Goal: Find specific page/section: Find specific page/section

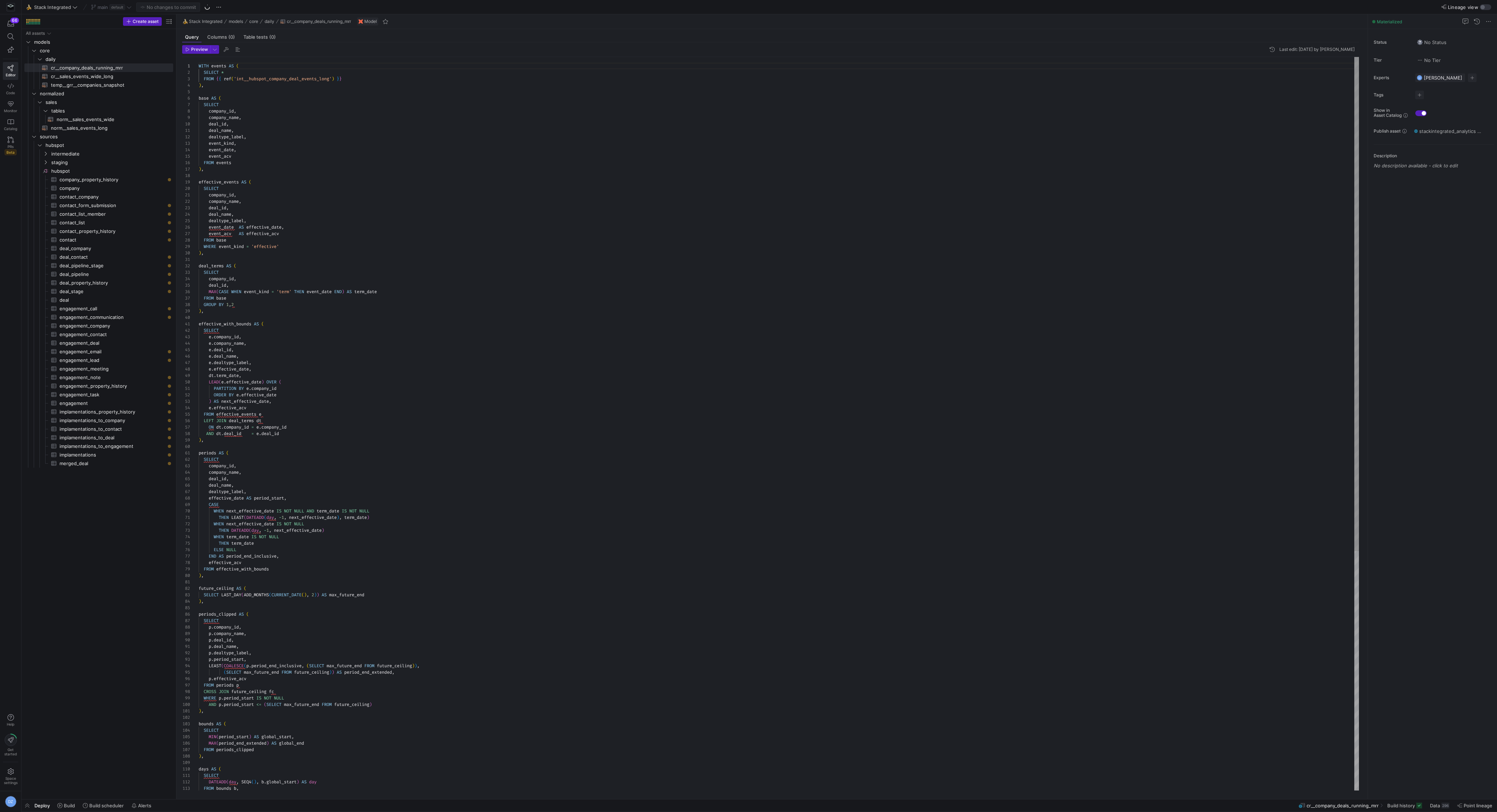
scroll to position [64, 0]
click at [62, 9] on span "Stack Integrated" at bounding box center [53, 7] width 37 height 6
click at [62, 82] on span "🏈 SalesDraft" at bounding box center [65, 85] width 71 height 6
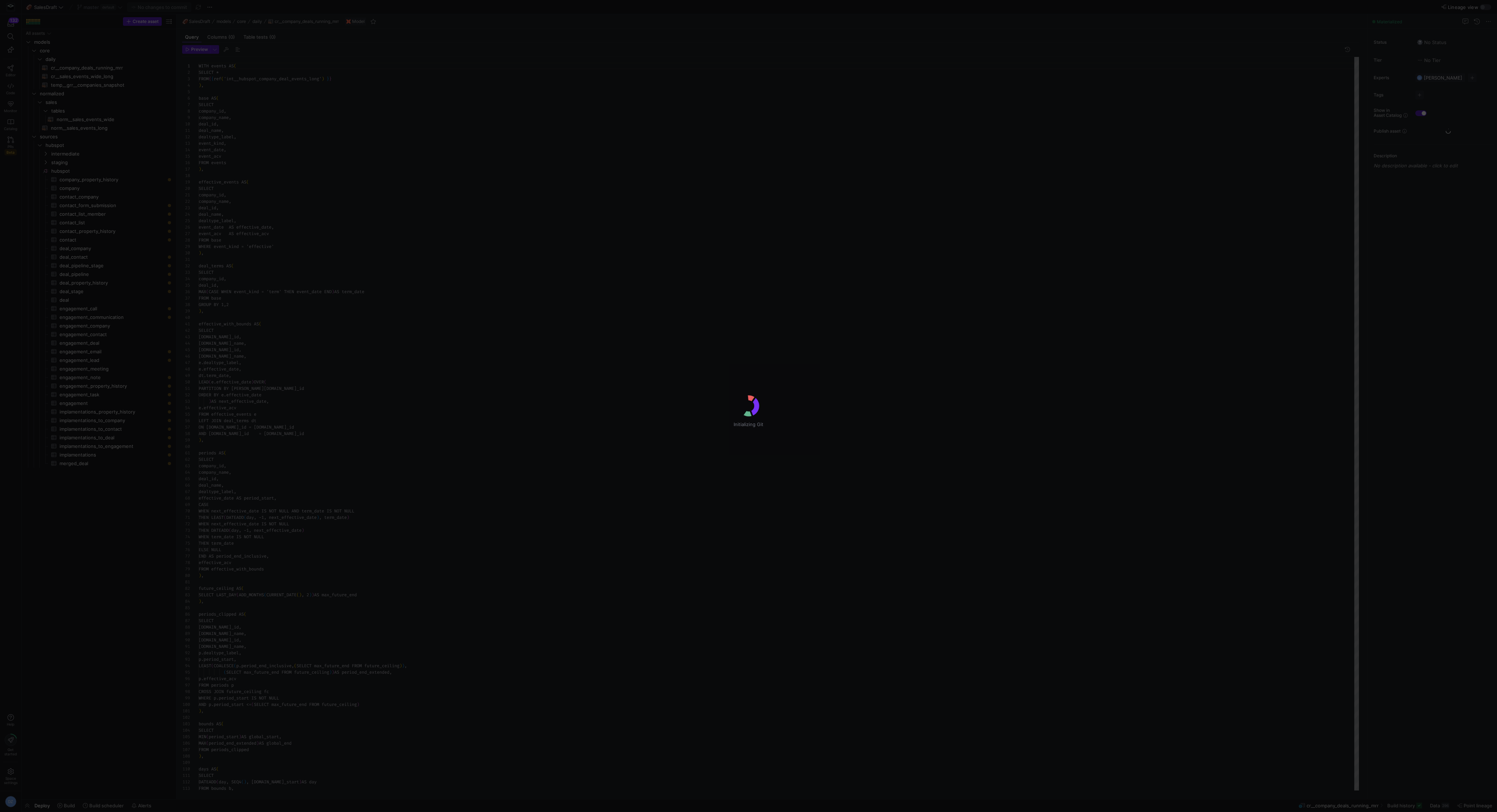
scroll to position [64, 0]
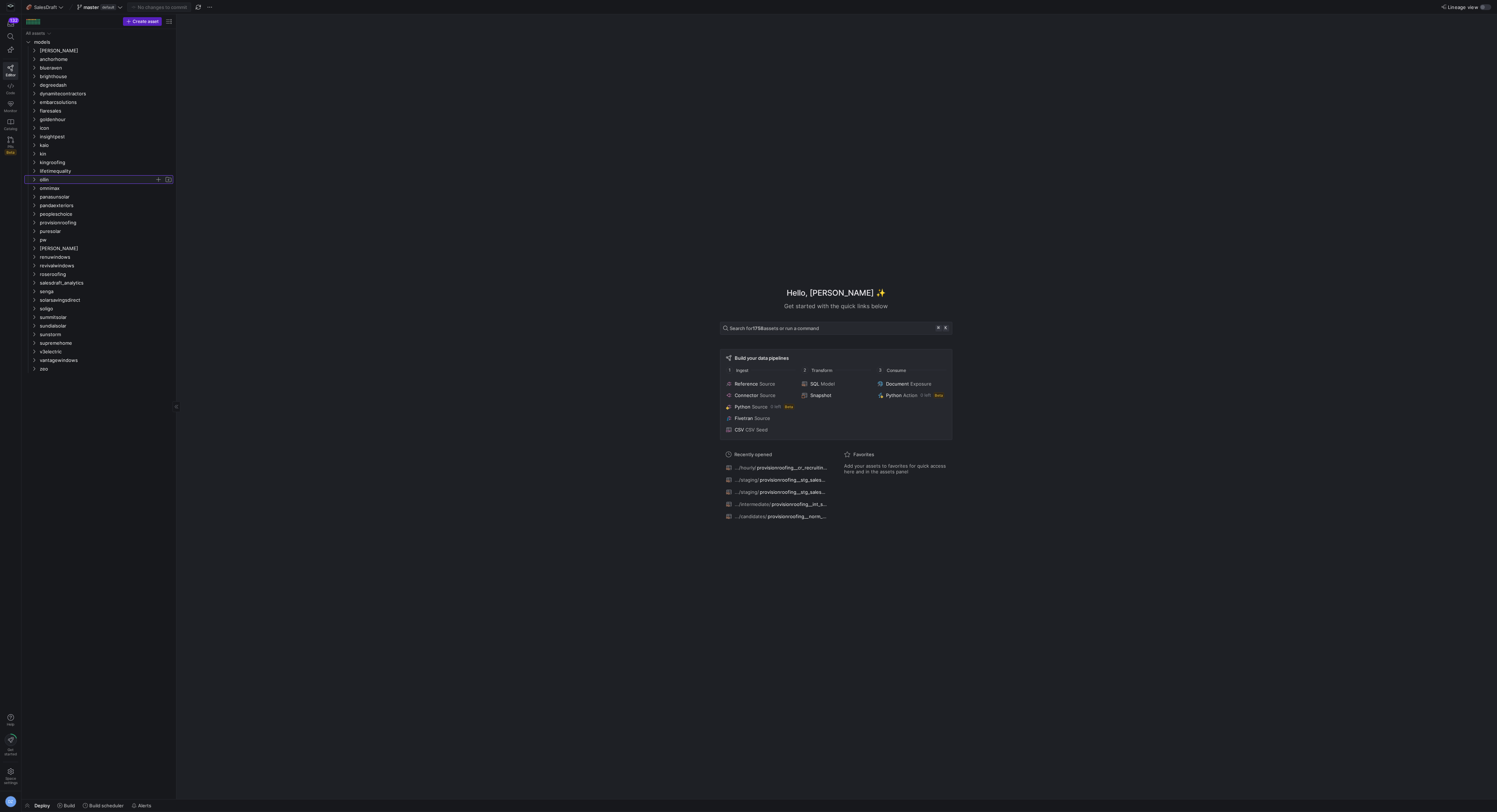
click at [56, 180] on span "ollin" at bounding box center [97, 179] width 115 height 8
click at [59, 188] on span "omnimax" at bounding box center [97, 188] width 115 height 8
click at [261, 177] on div "Hello, [PERSON_NAME] ✨ Get started with the quick links below Search for 1758 a…" at bounding box center [836, 407] width 1313 height 785
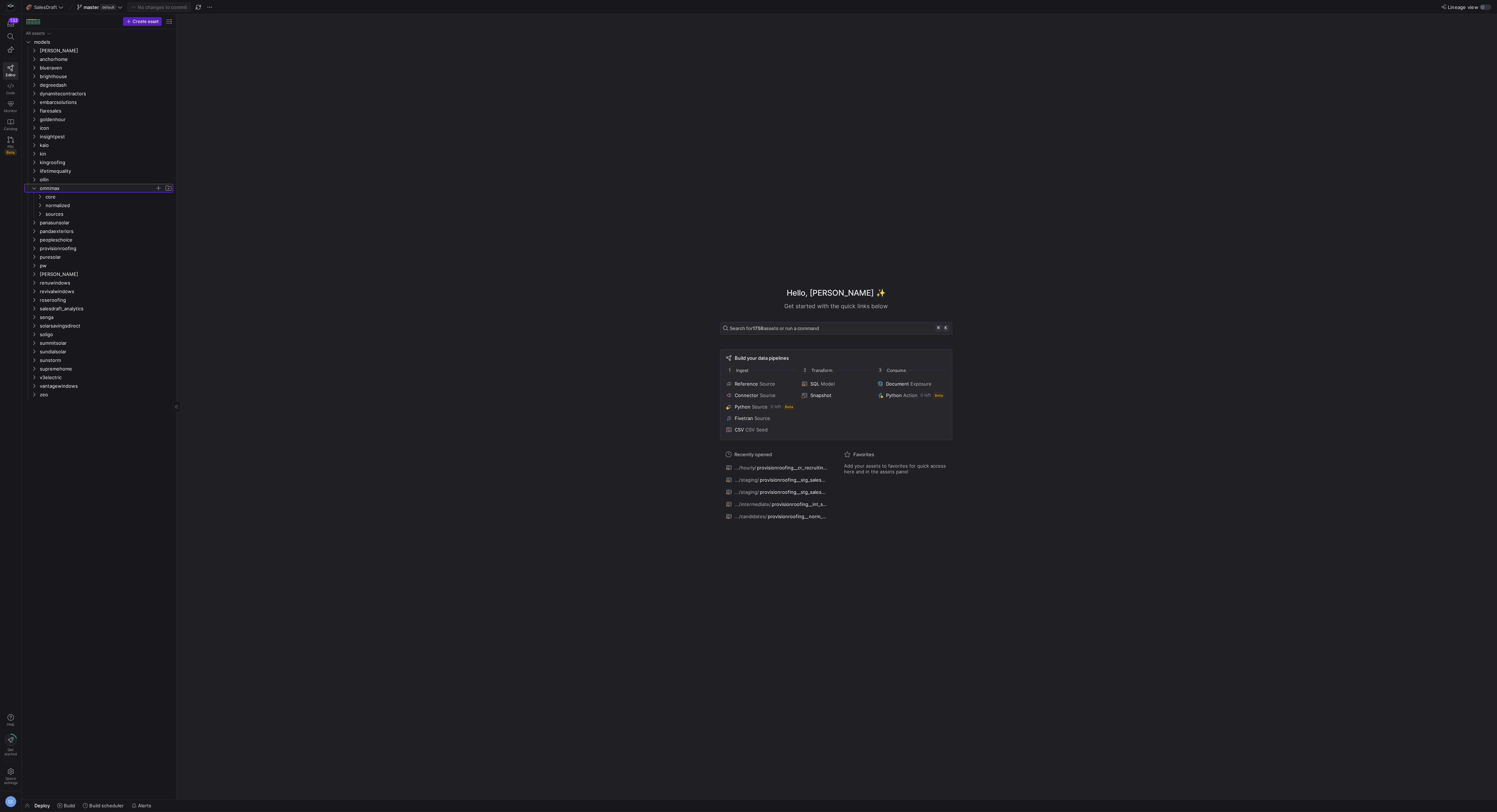
click at [67, 189] on span "omnimax" at bounding box center [97, 188] width 115 height 8
click at [73, 186] on span "omnimax" at bounding box center [97, 188] width 115 height 8
click at [74, 198] on span "core" at bounding box center [100, 197] width 109 height 8
click at [76, 206] on span "recruiting" at bounding box center [103, 206] width 103 height 8
click at [79, 215] on span "hourly" at bounding box center [106, 214] width 98 height 8
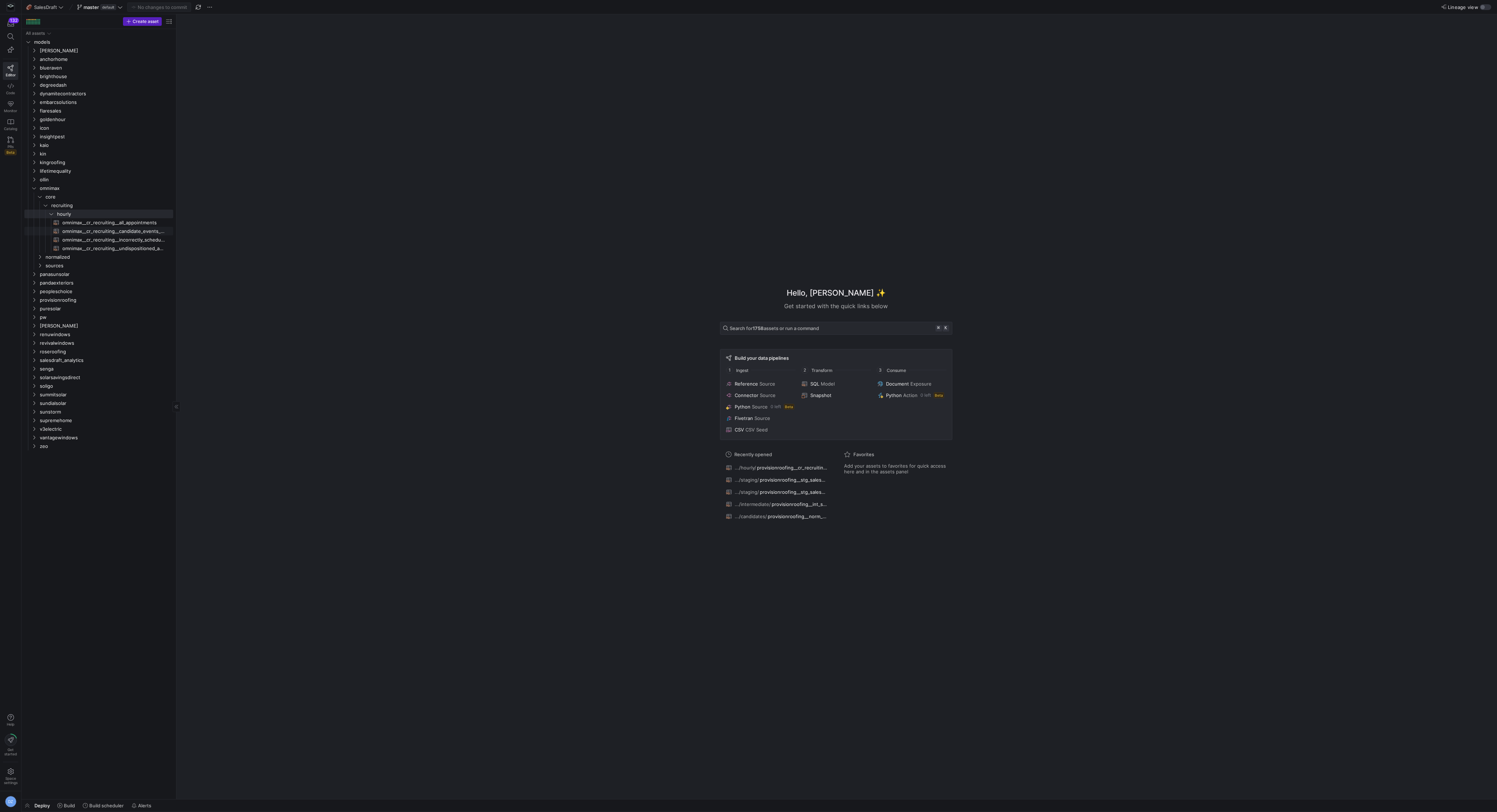
click at [90, 231] on span "omnimax__cr_recruiting__candidate_events_wide_long​​​​​​​​​​" at bounding box center [113, 231] width 102 height 8
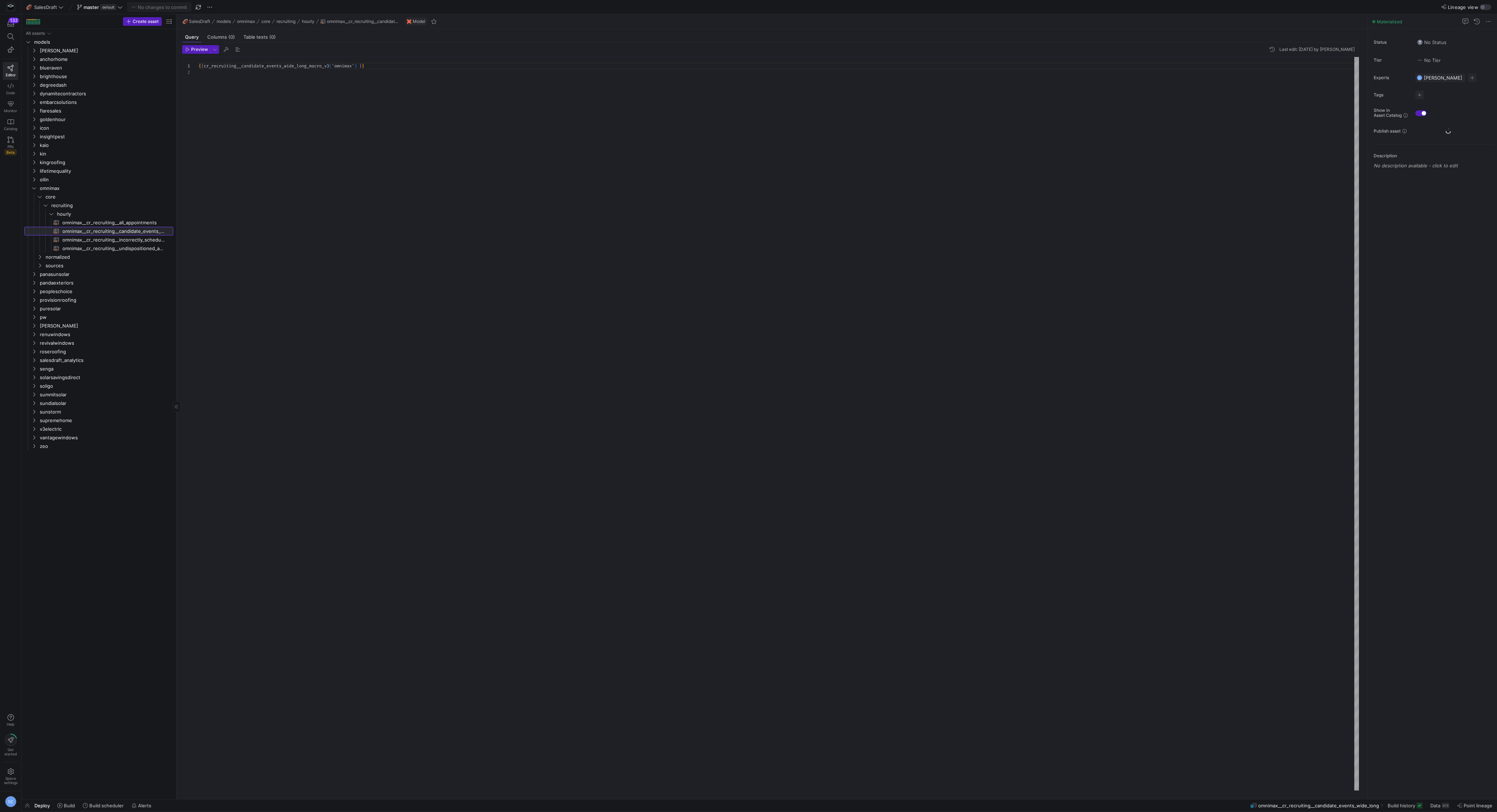
scroll to position [6, 0]
click at [35, 188] on icon "Press SPACE to select this row." at bounding box center [34, 188] width 5 height 4
click at [30, 189] on div at bounding box center [27, 188] width 6 height 9
